Goal: Register for event/course

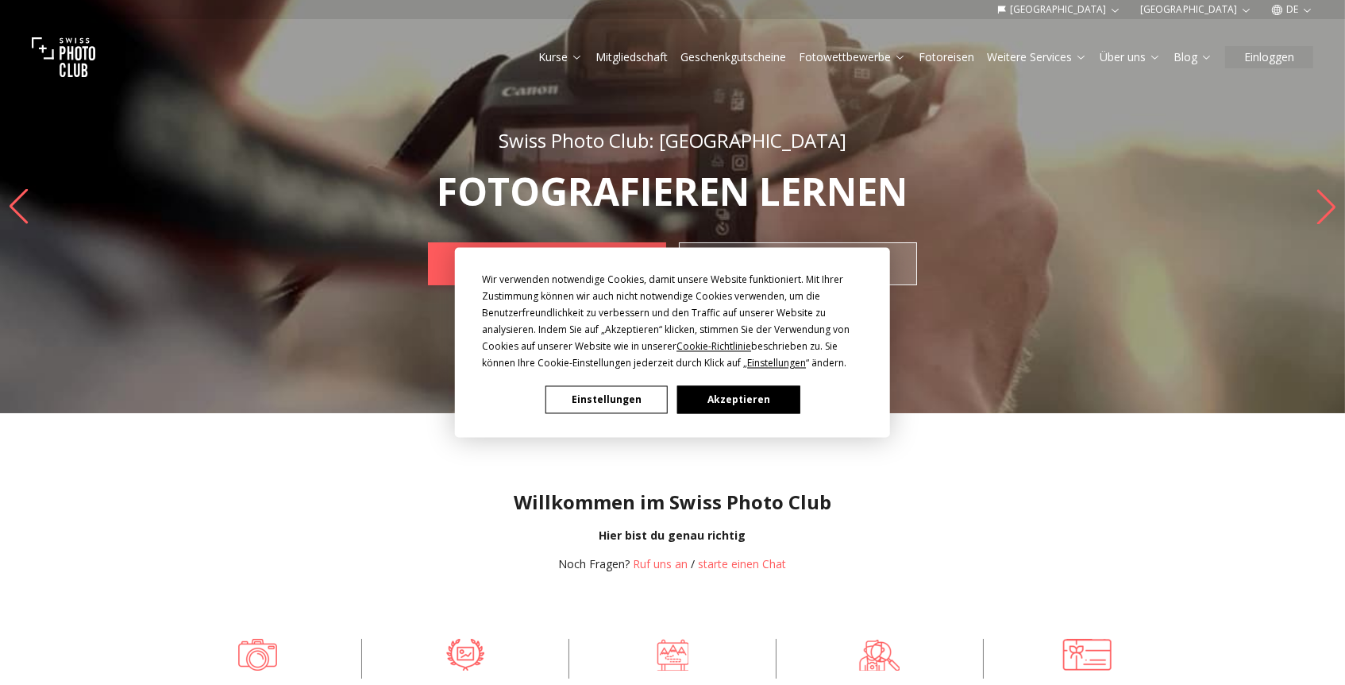
click at [731, 399] on button "Akzeptieren" at bounding box center [738, 400] width 122 height 28
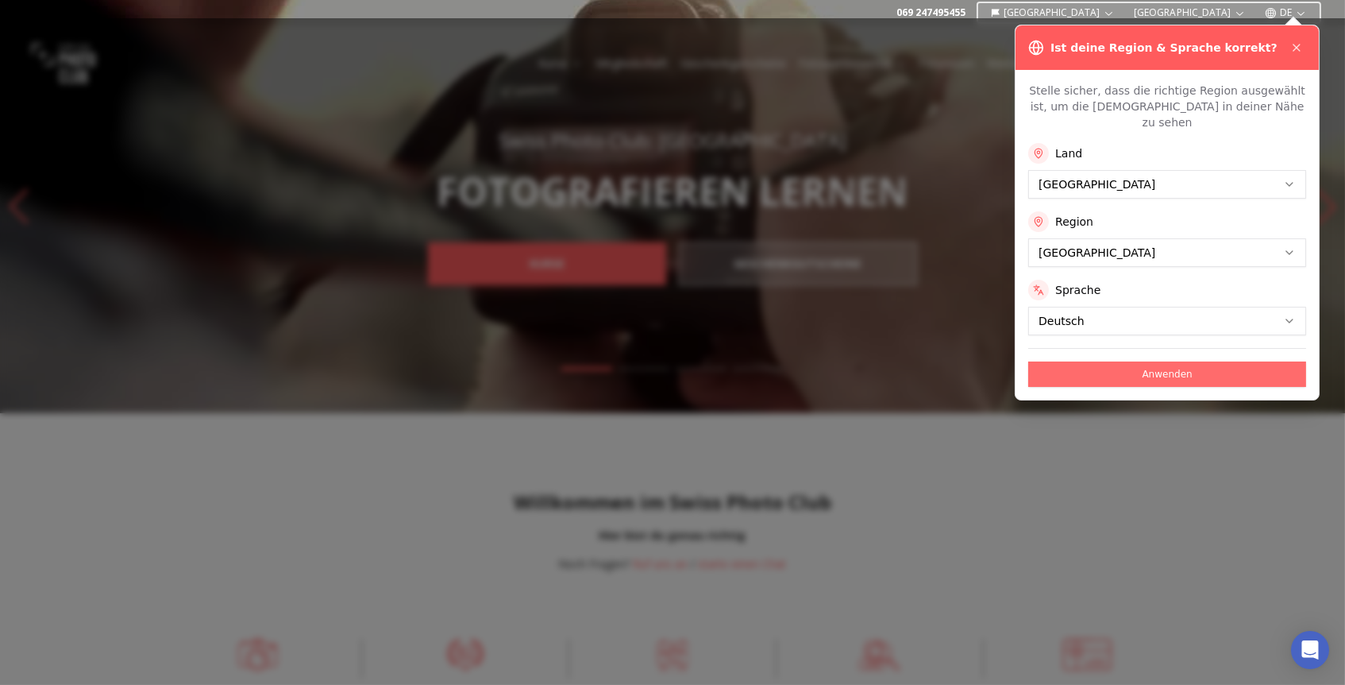
click at [1140, 361] on button "Anwenden" at bounding box center [1167, 373] width 278 height 25
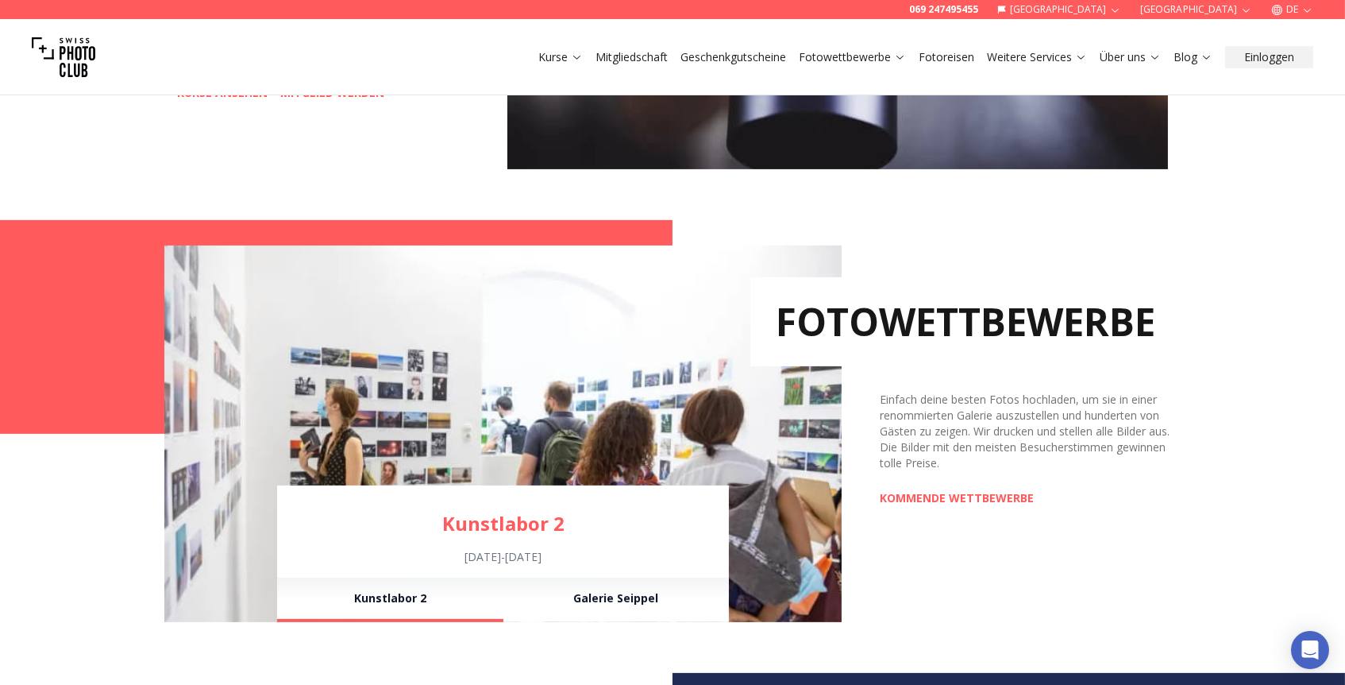
scroll to position [928, 0]
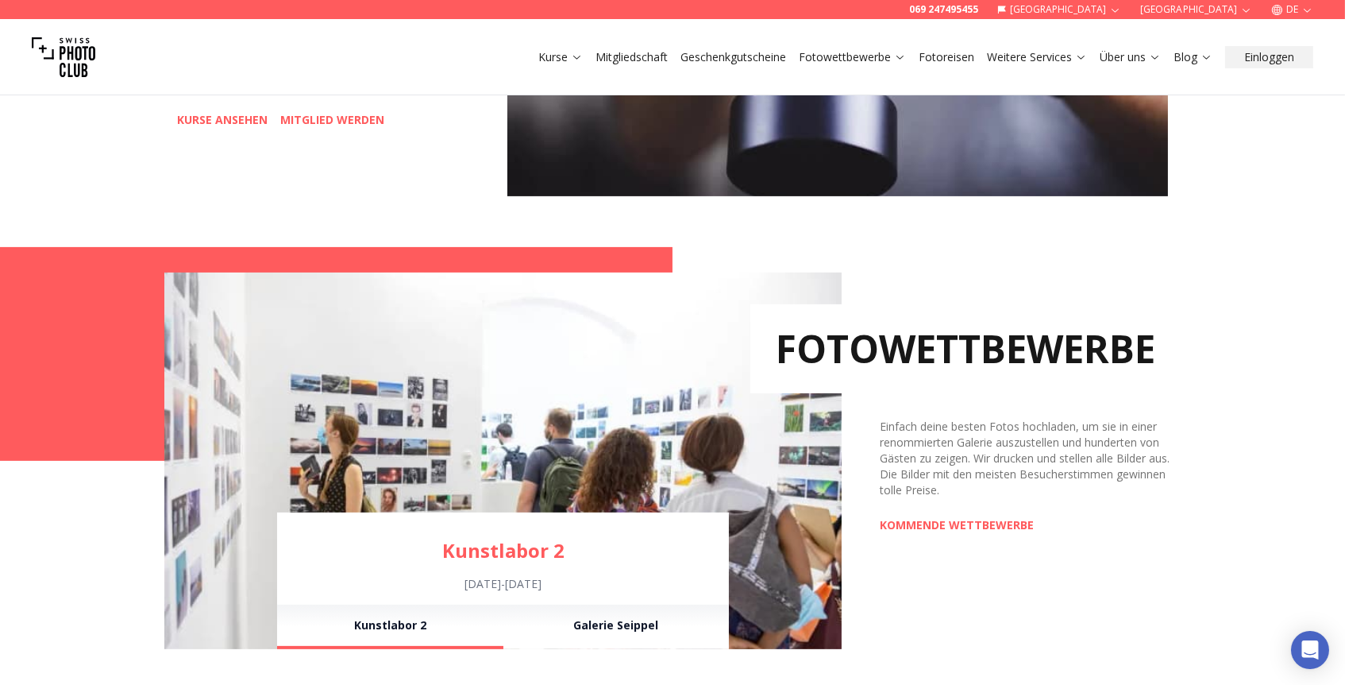
click at [780, 411] on img at bounding box center [502, 460] width 677 height 376
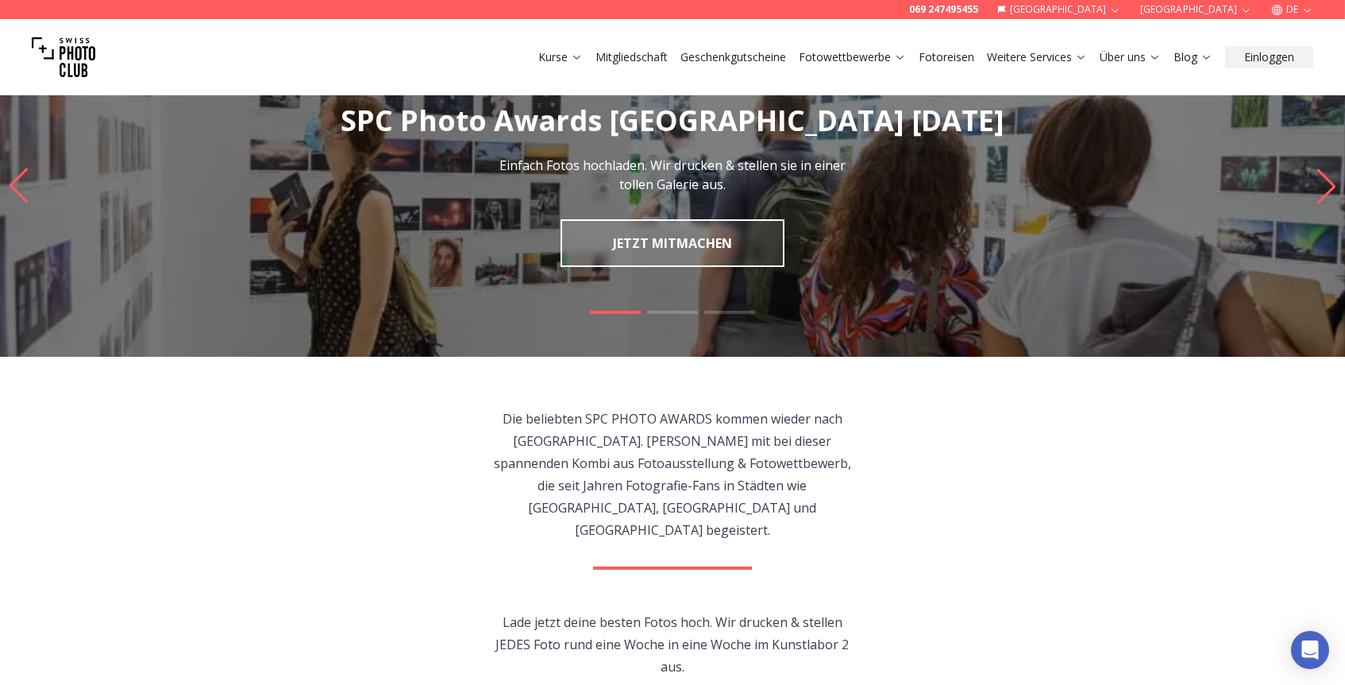
scroll to position [65, 0]
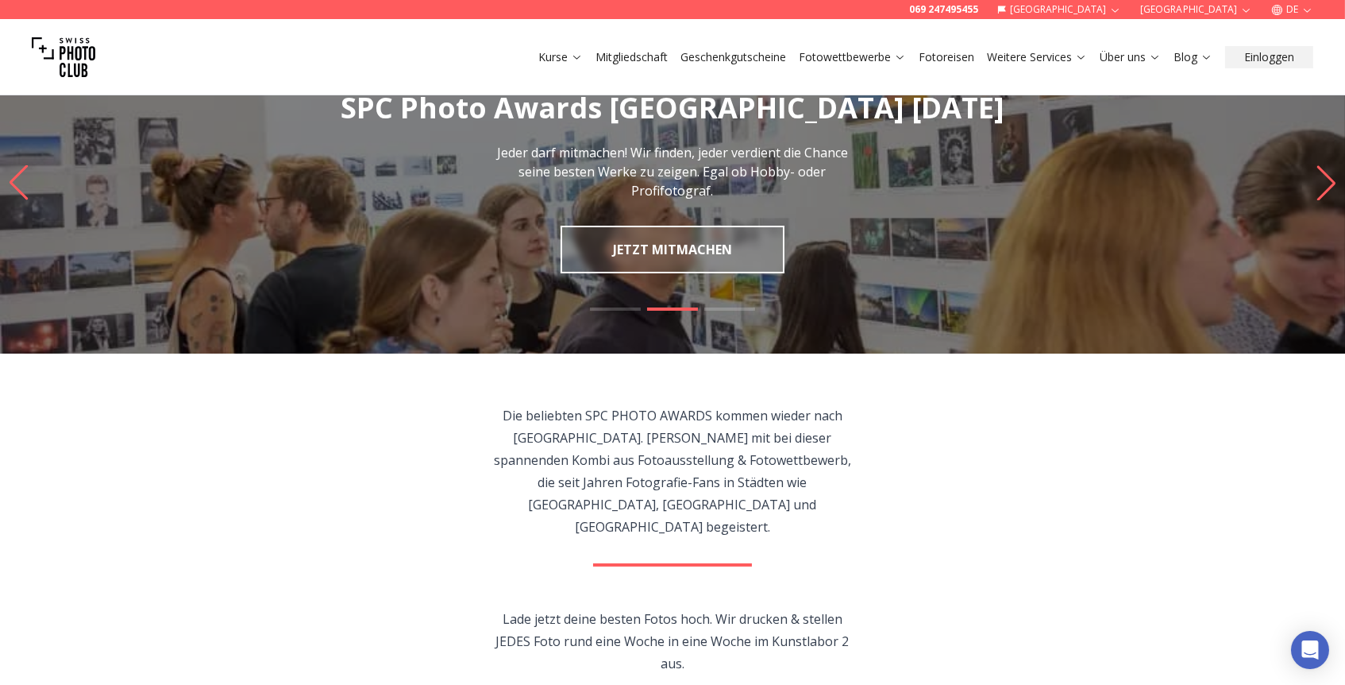
click at [700, 252] on link "JETZT MITMACHEN" at bounding box center [673, 250] width 224 height 48
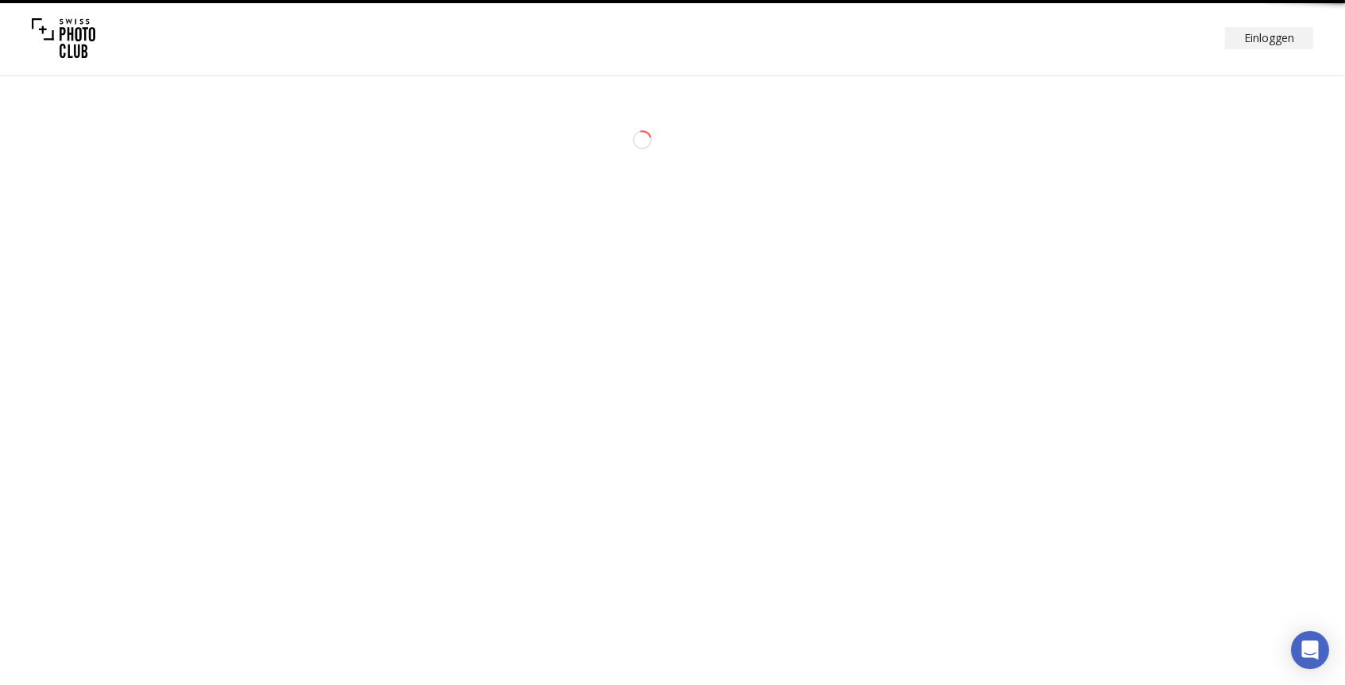
select select "*******"
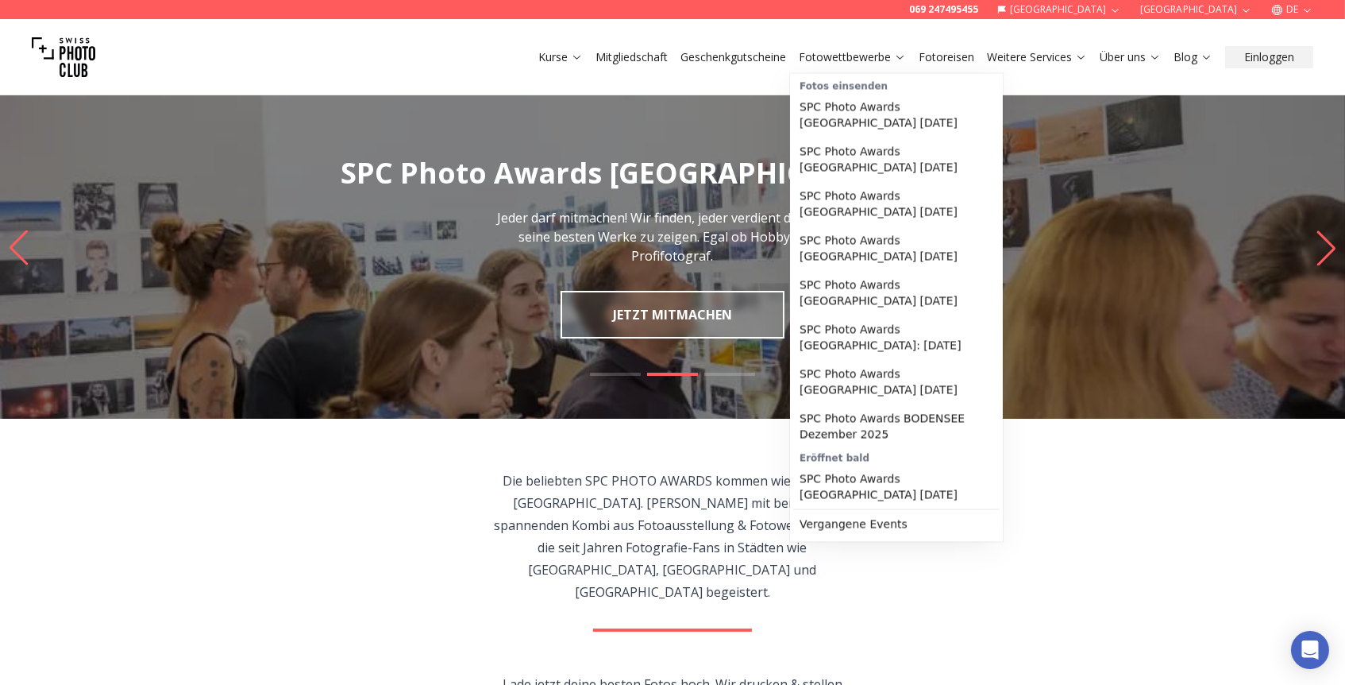
click at [889, 56] on link "Fotowettbewerbe" at bounding box center [852, 57] width 107 height 16
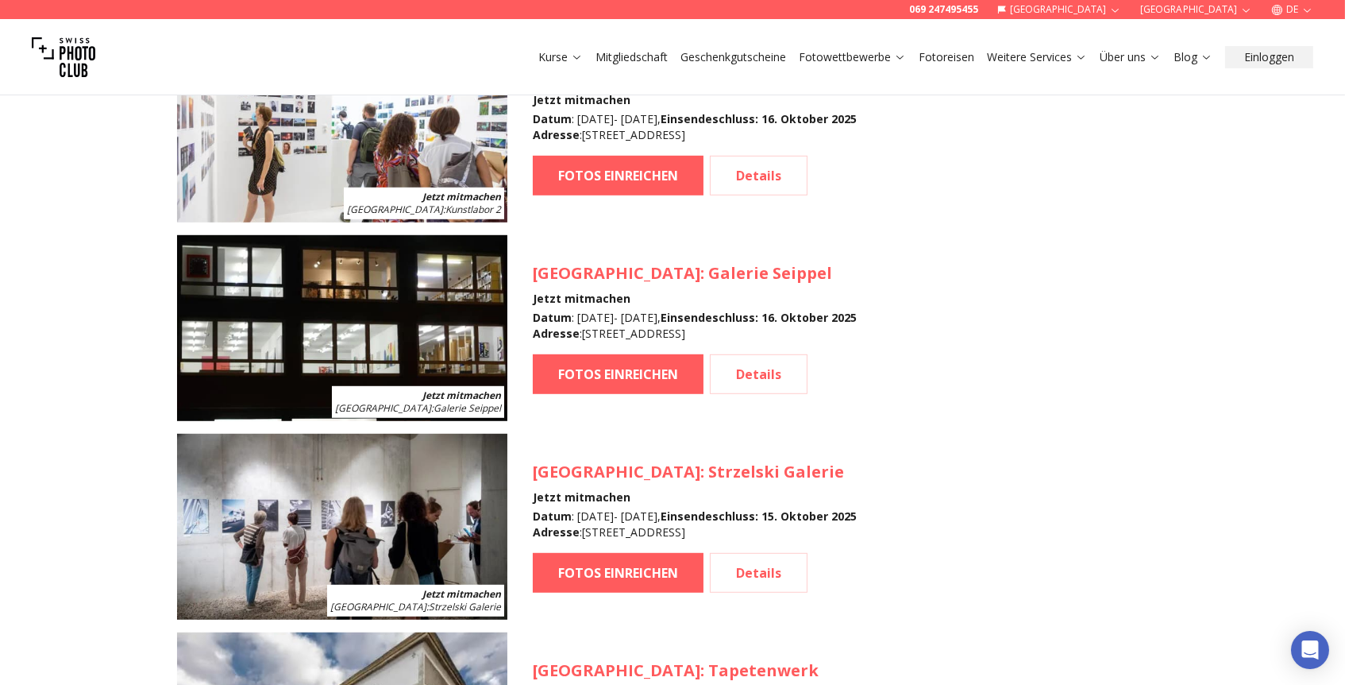
scroll to position [1972, 0]
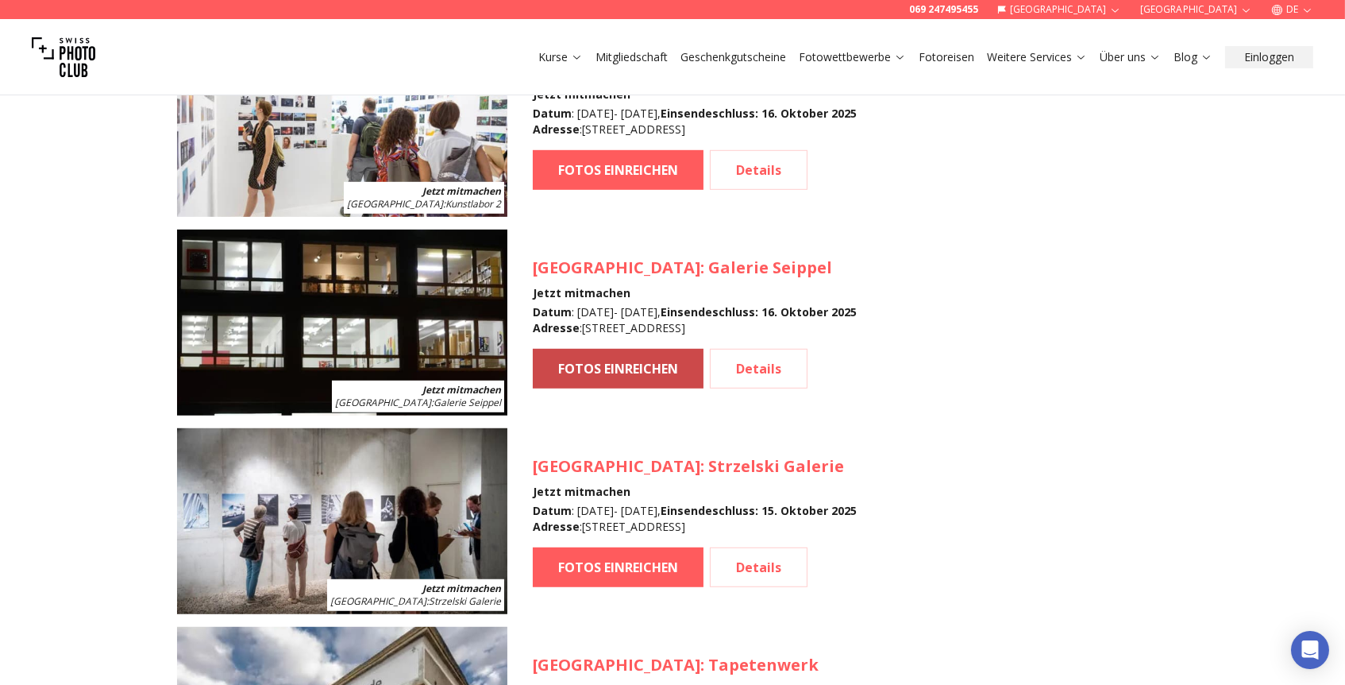
click at [588, 371] on link "FOTOS EINREICHEN" at bounding box center [618, 369] width 171 height 40
select select "*******"
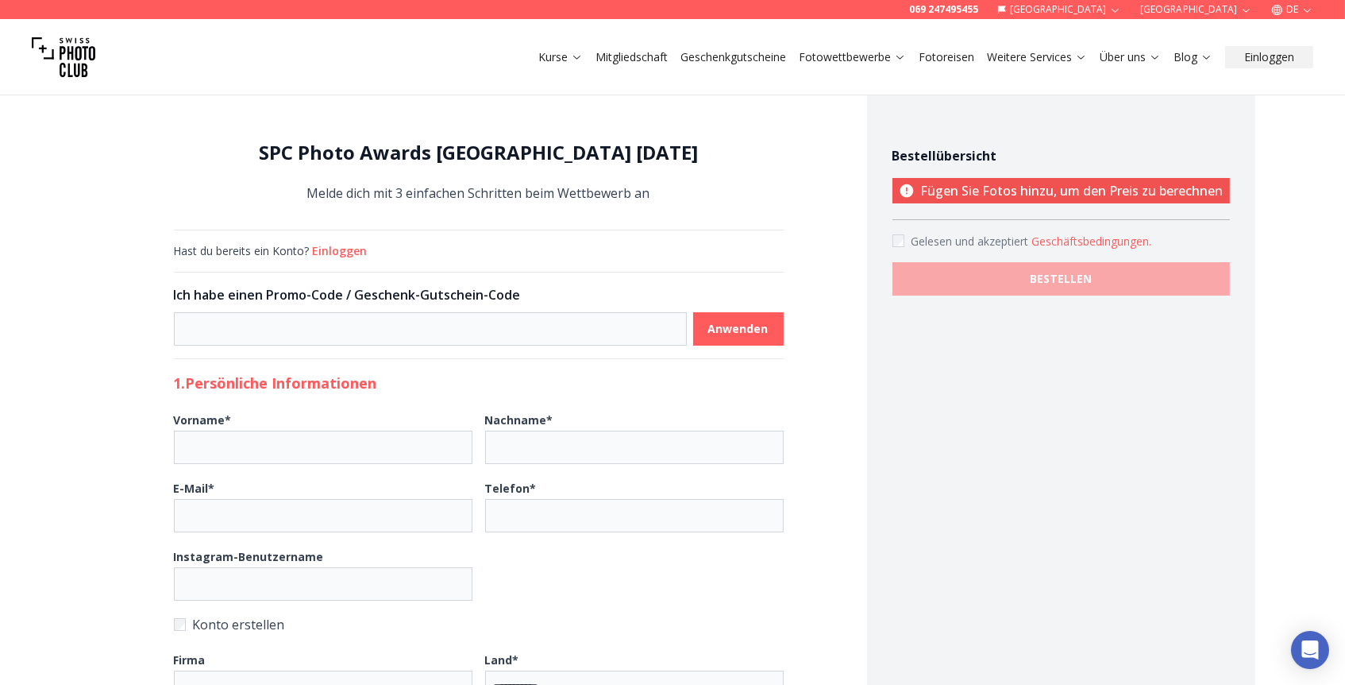
click at [332, 245] on button "Einloggen" at bounding box center [340, 251] width 55 height 16
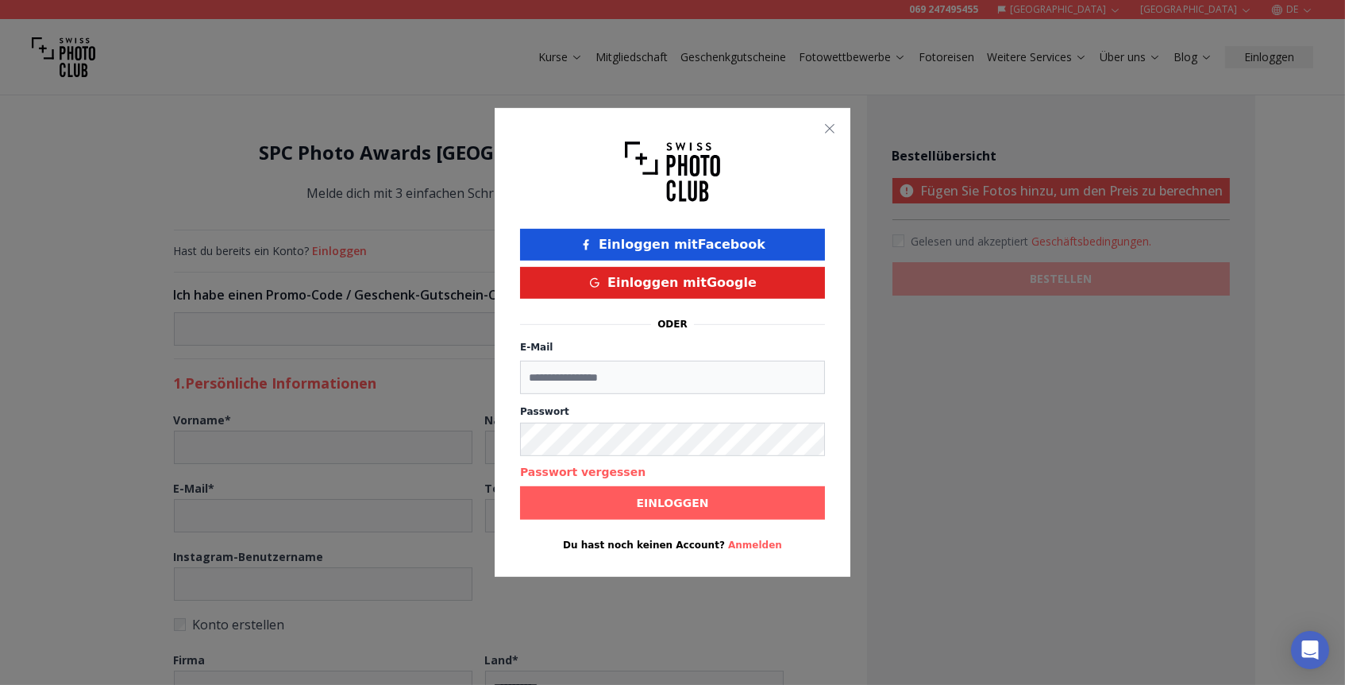
click at [631, 246] on button "Einloggen mit Facebook" at bounding box center [672, 245] width 305 height 32
